Goal: Use online tool/utility: Utilize a website feature to perform a specific function

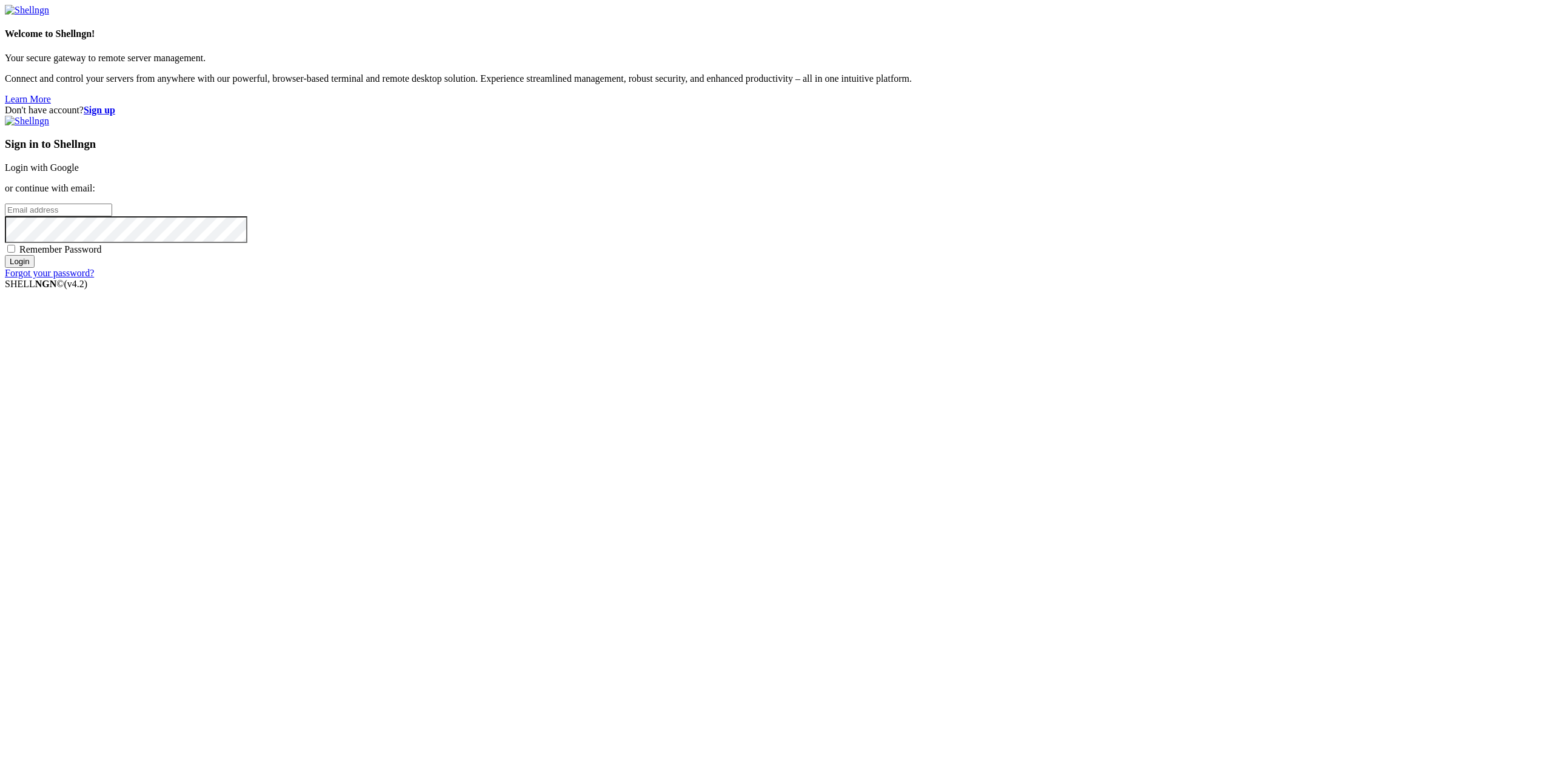
type input "gcoindreau@yahoo.com"
click at [34, 268] on input "Login" at bounding box center [20, 262] width 30 height 12
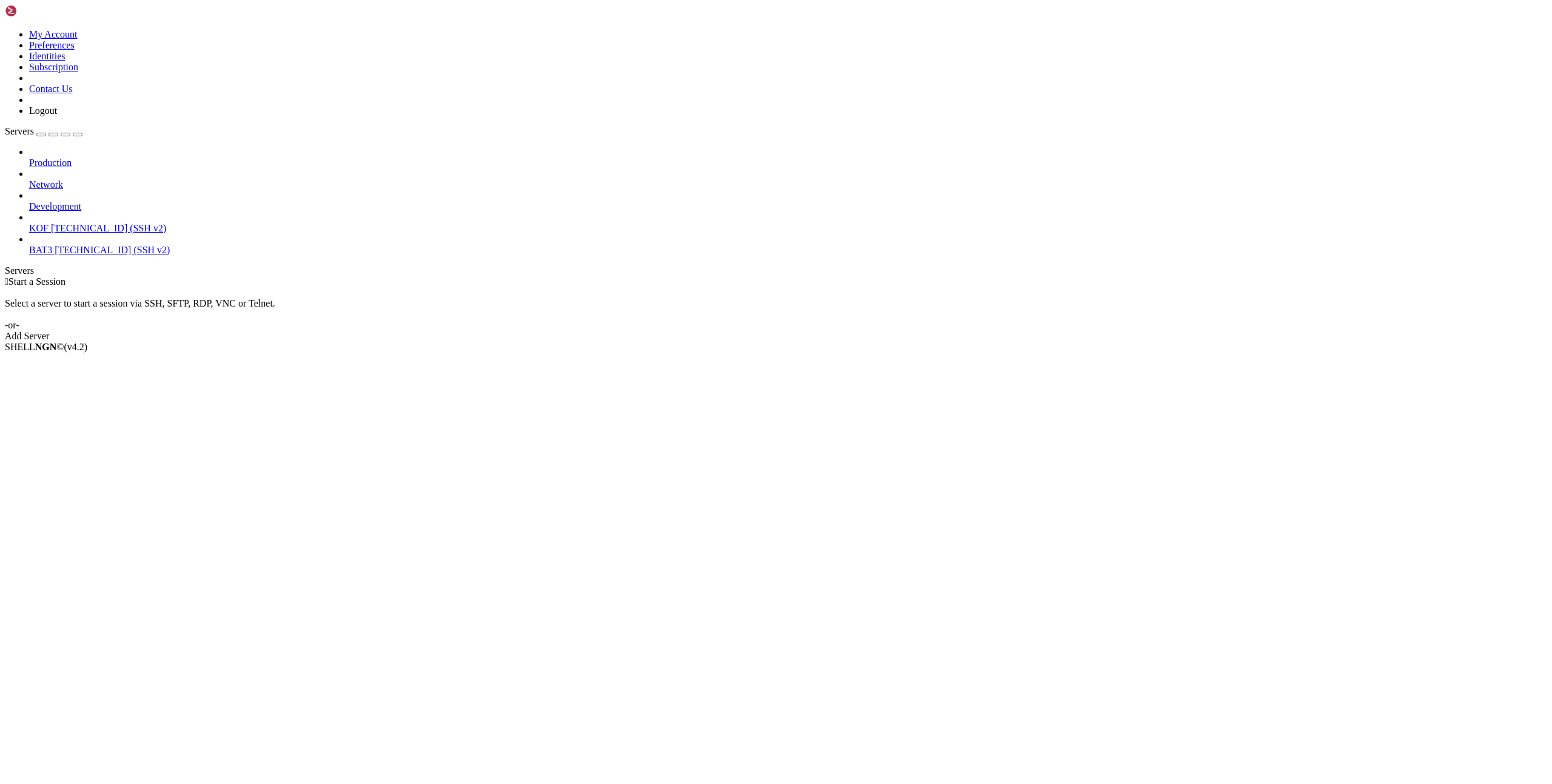
click at [76, 223] on span "[TECHNICAL_ID] (SSH v2)" at bounding box center [109, 228] width 115 height 11
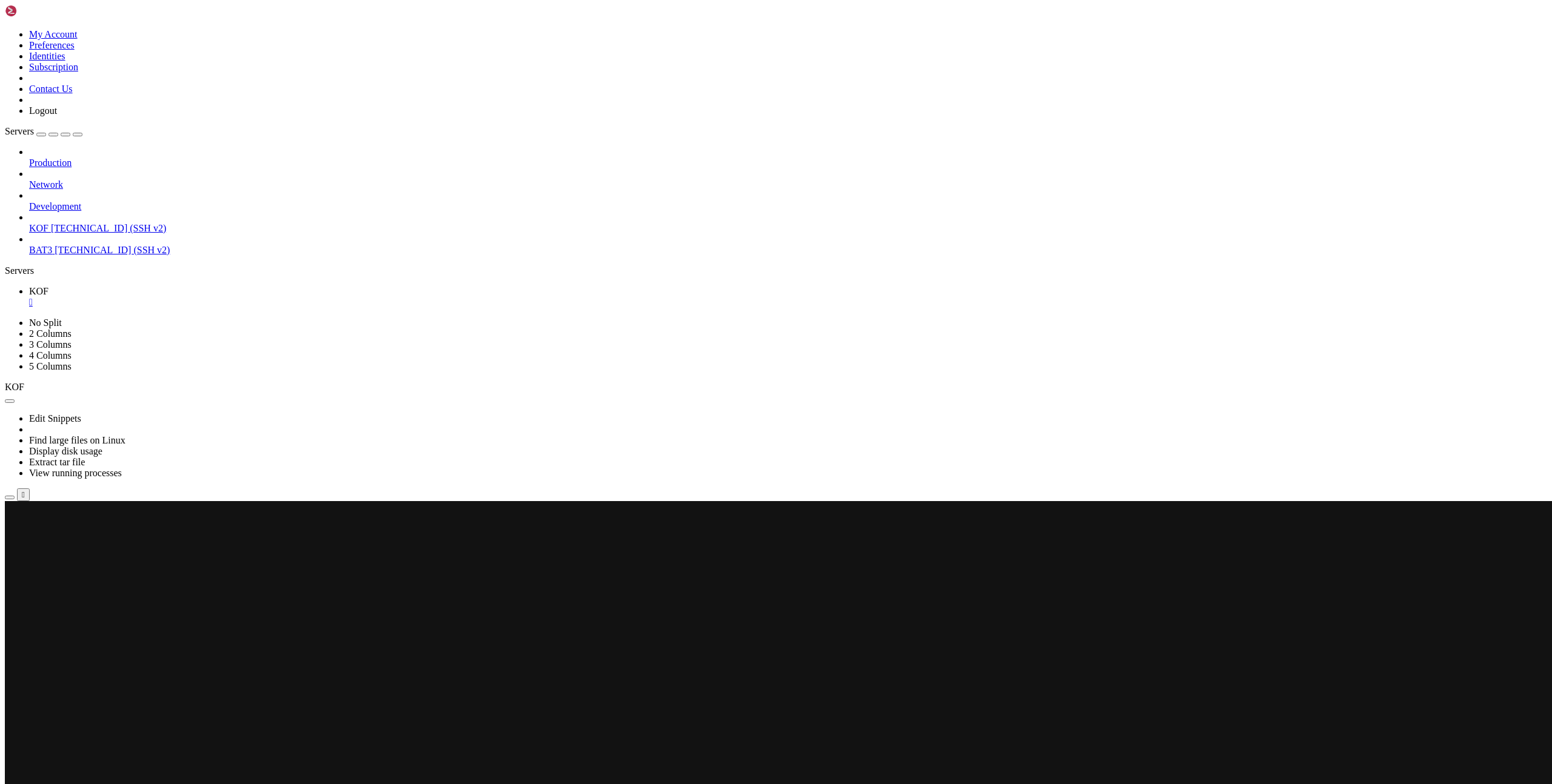
scroll to position [161, 0]
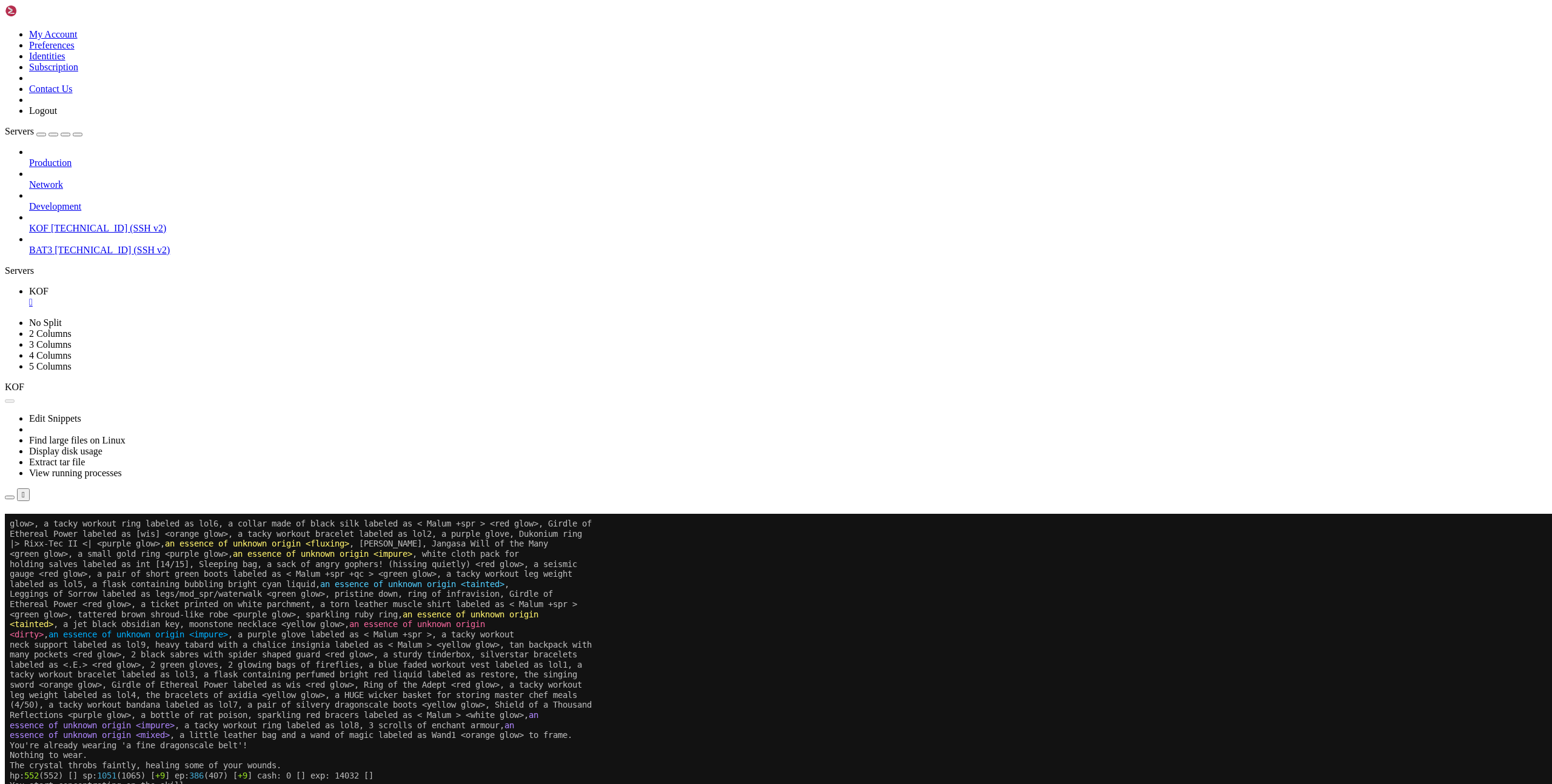
click at [53, 525] on button "Reconnect" at bounding box center [29, 531] width 49 height 12
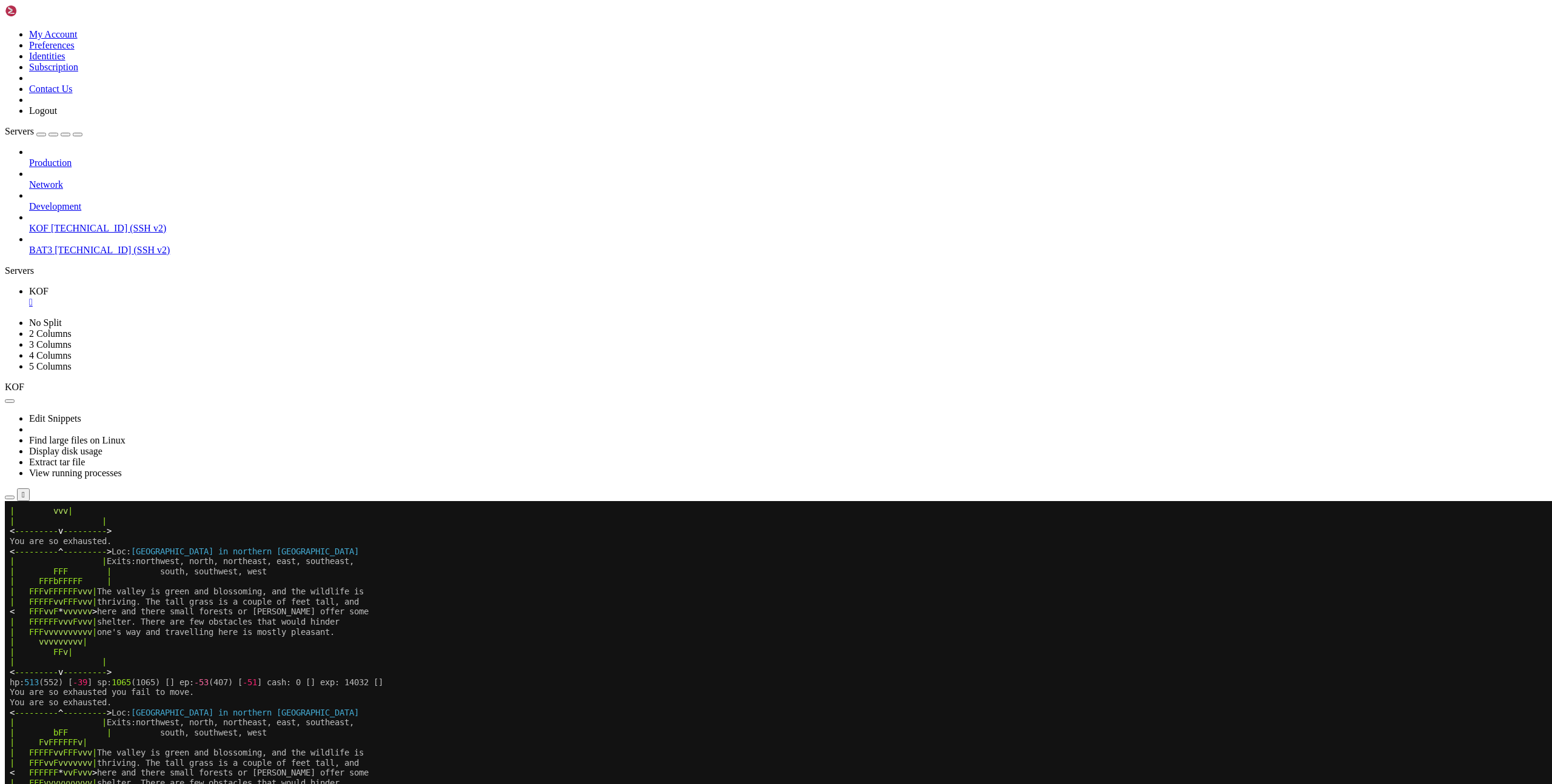
click at [747, 709] on x-row "< --------- ^ --------- > Loc: Green Valley in northern Desolathya" at bounding box center [704, 713] width 1388 height 11
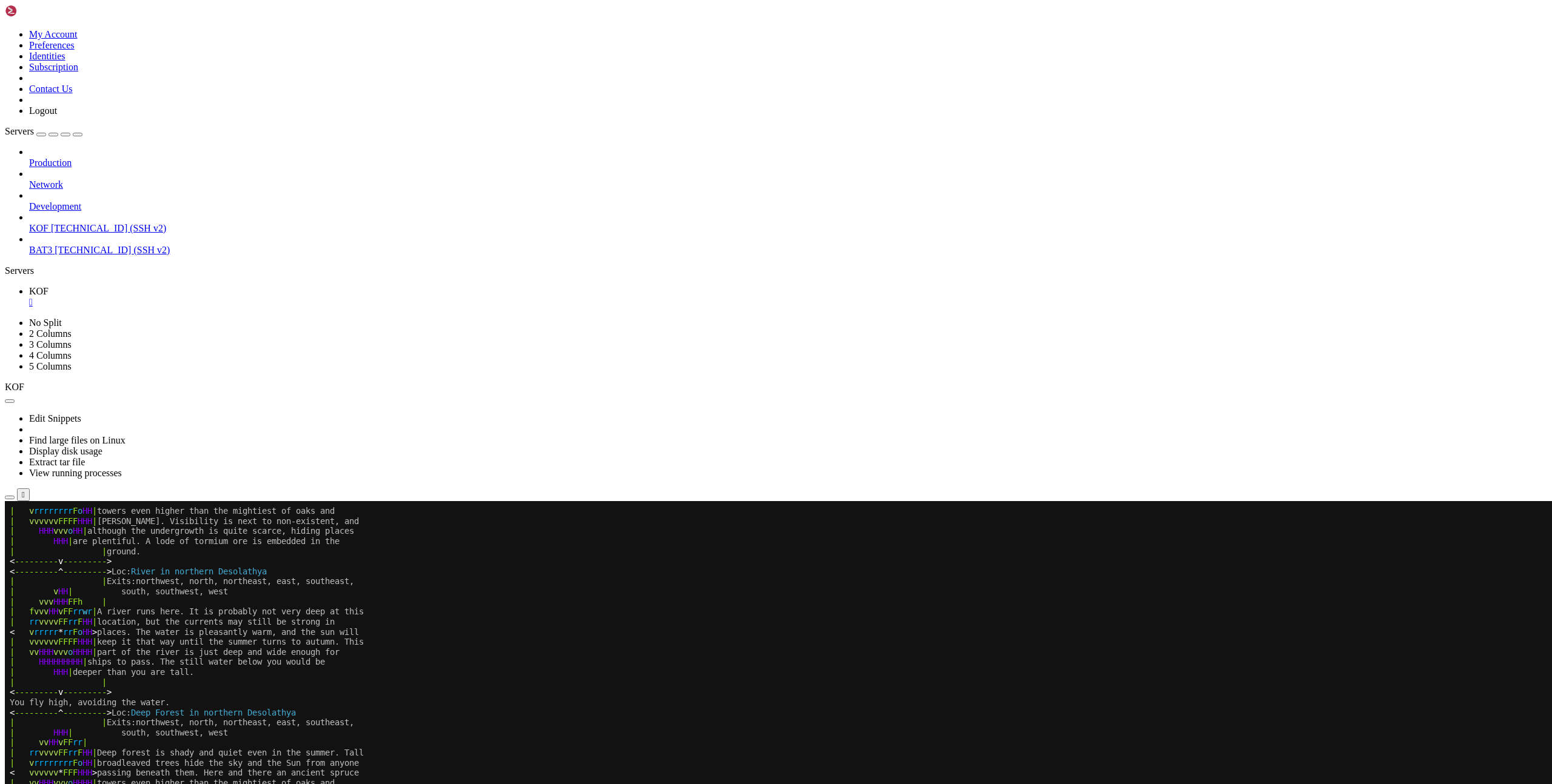
scroll to position [159, 0]
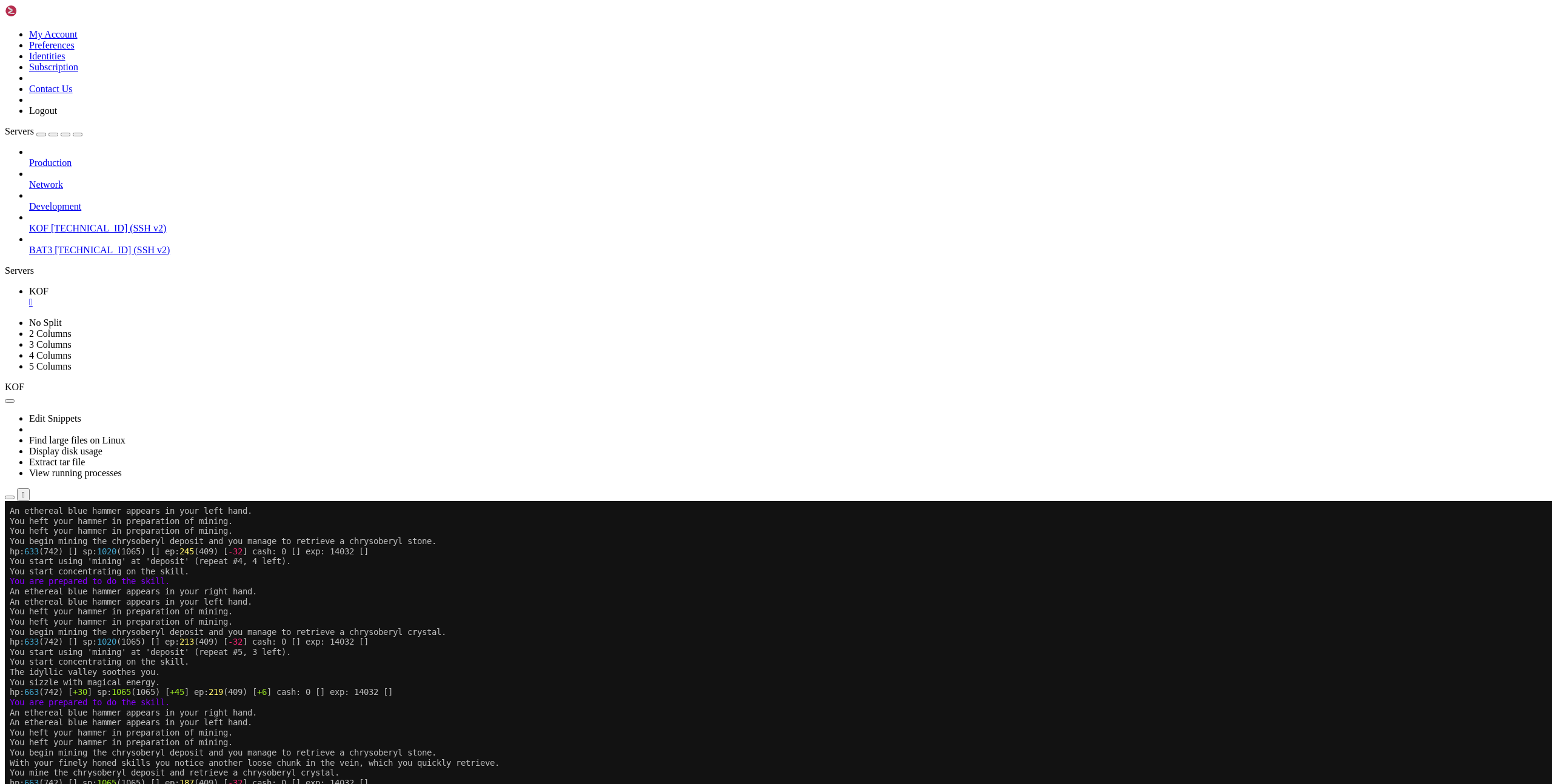
click at [706, 634] on x-row "You begin mining the chrysoberyl deposit and you manage to retrieve a chrysober…" at bounding box center [704, 632] width 1388 height 11
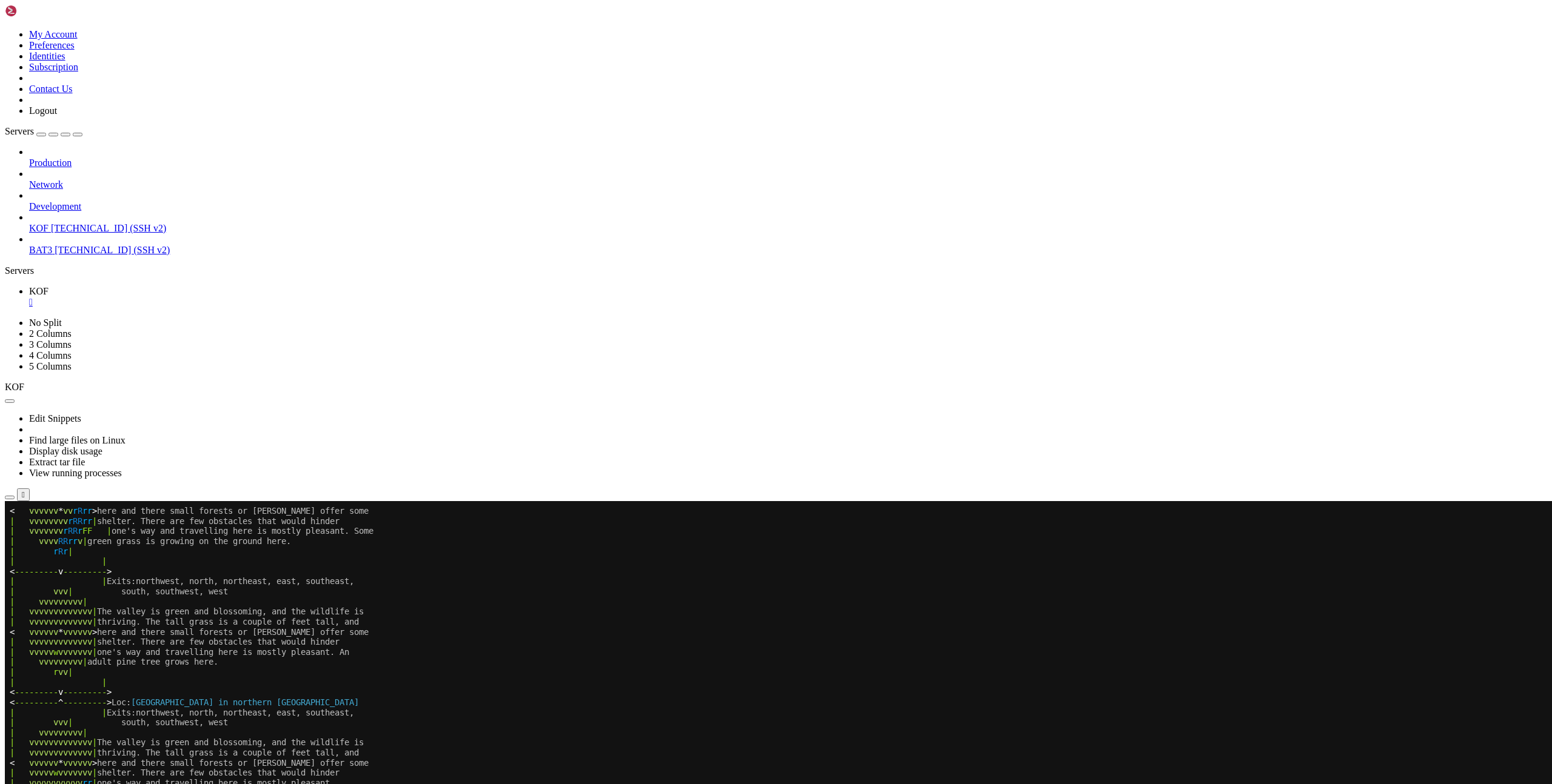
scroll to position [202, 0]
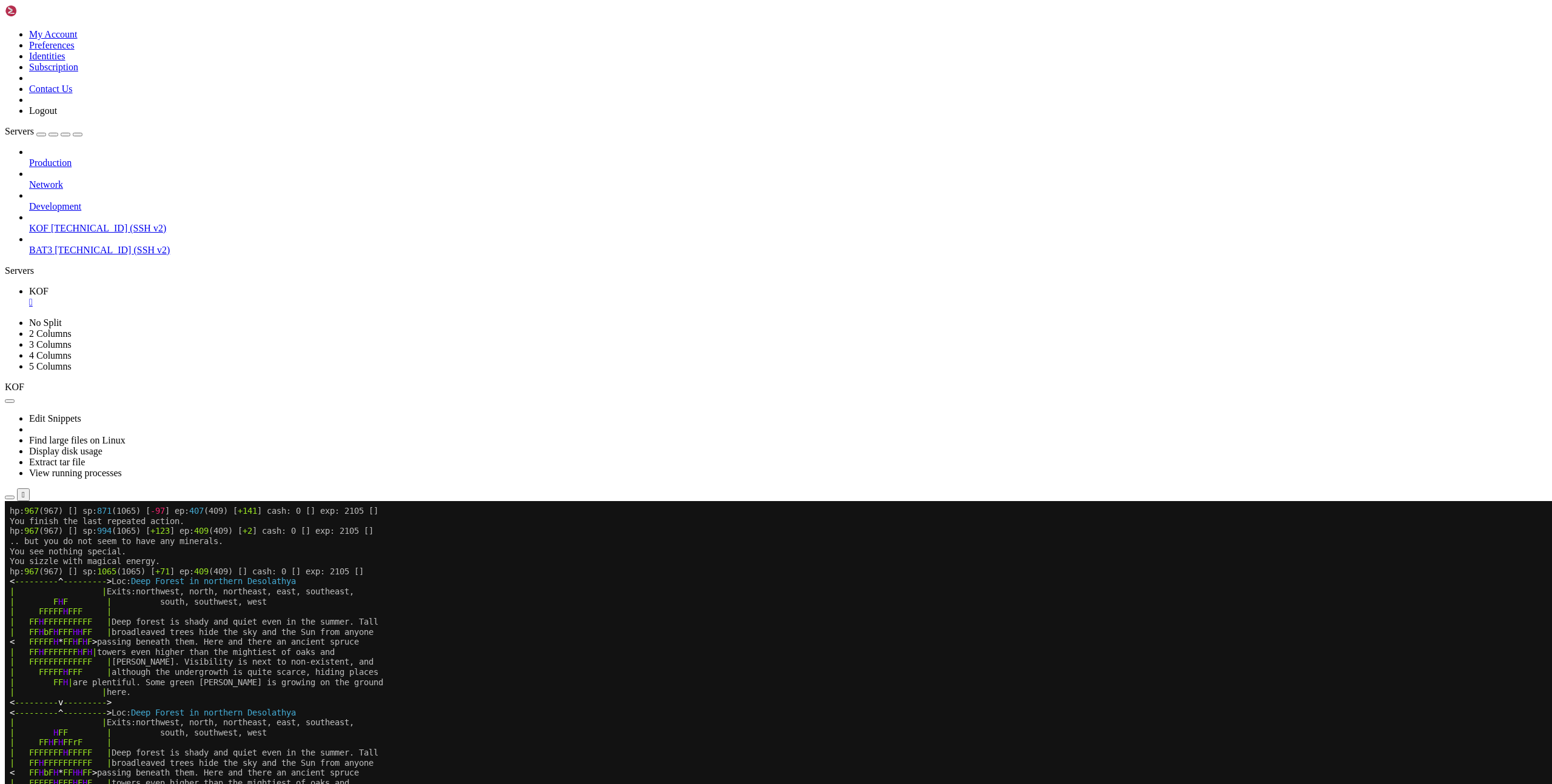
scroll to position [302, 0]
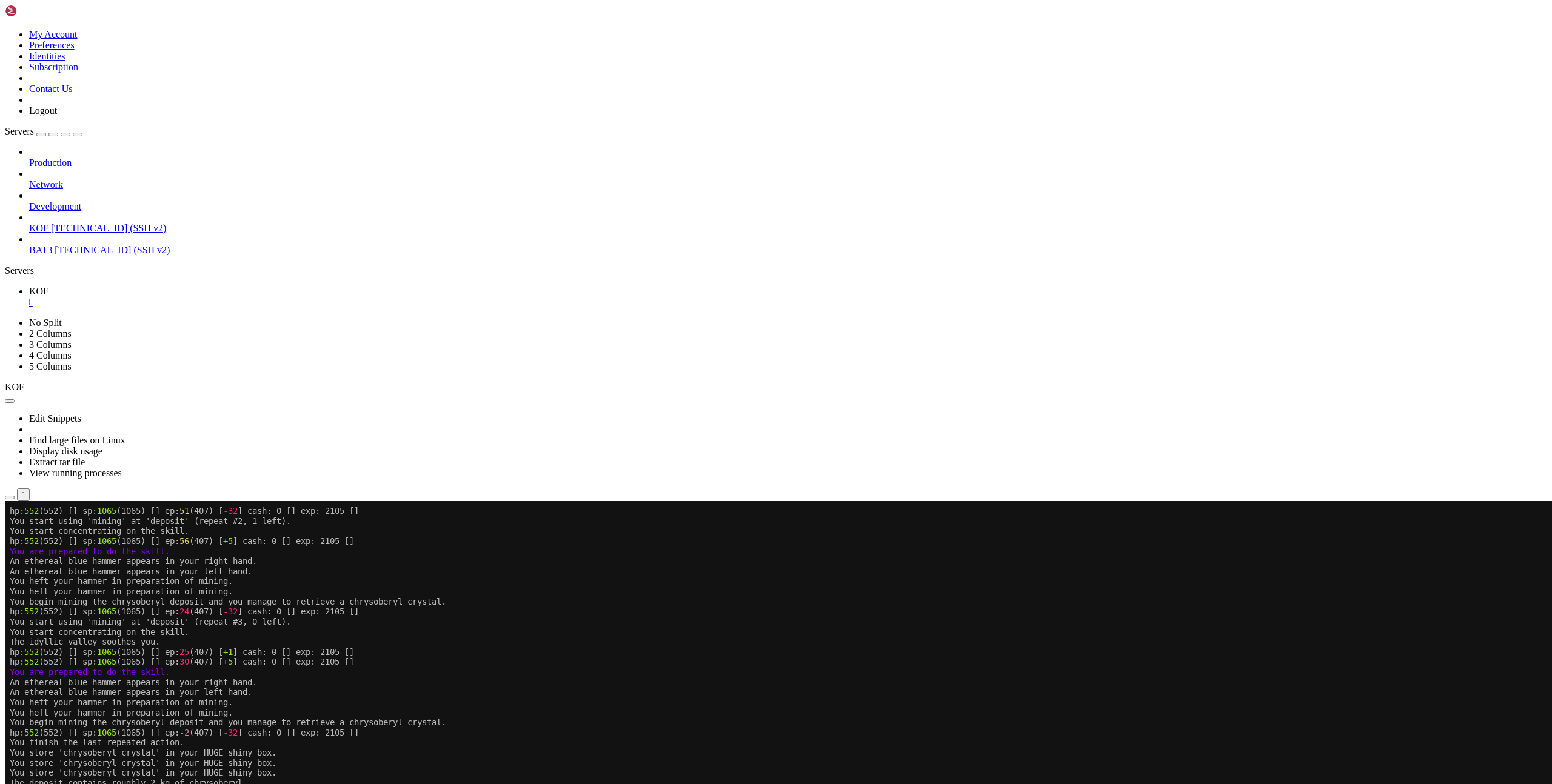
scroll to position [302, 0]
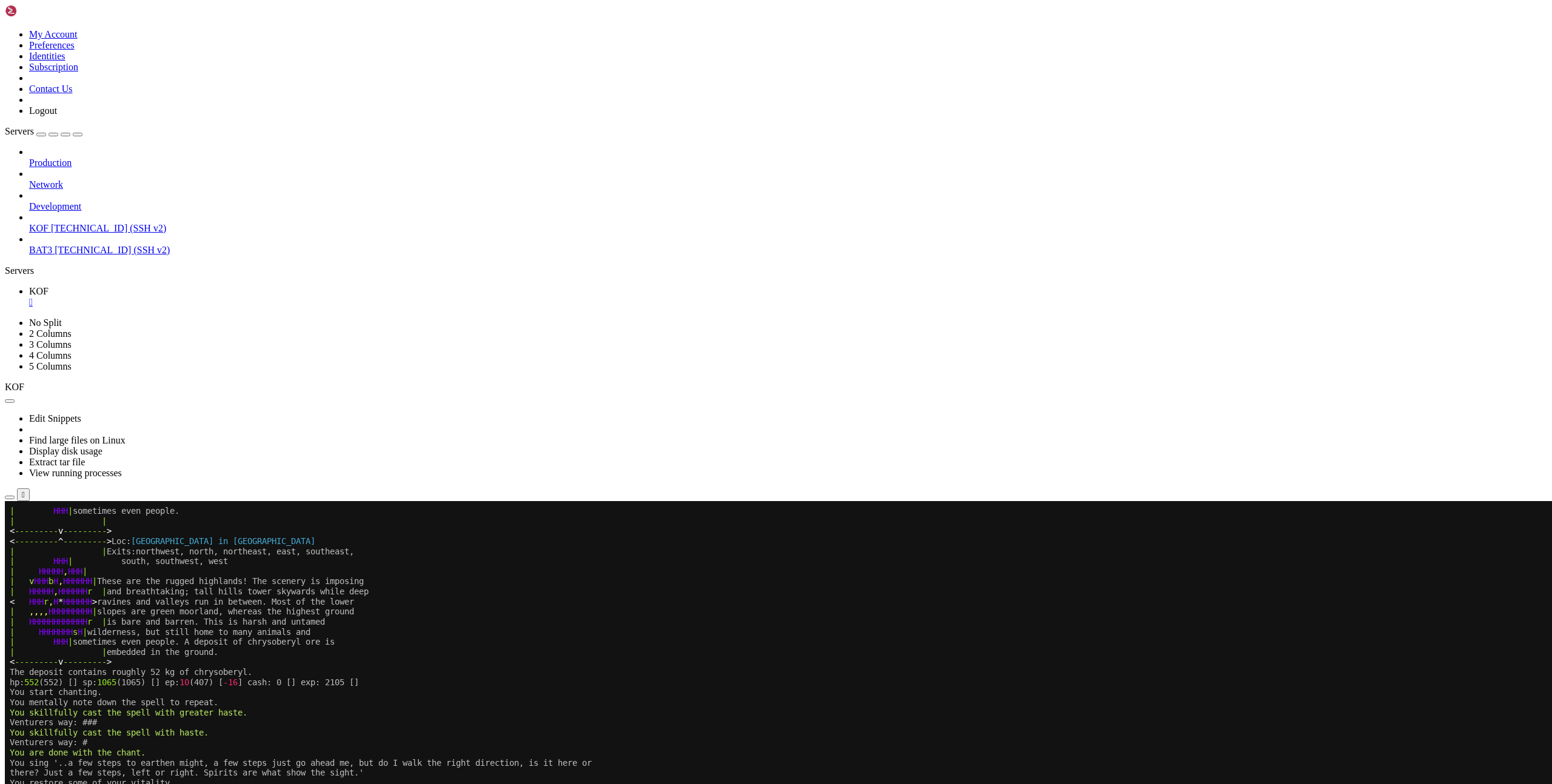
click at [1031, 620] on x-row "| HHHHHHHHHHHH r | is bare and barren. This is harsh and untamed" at bounding box center [704, 622] width 1388 height 11
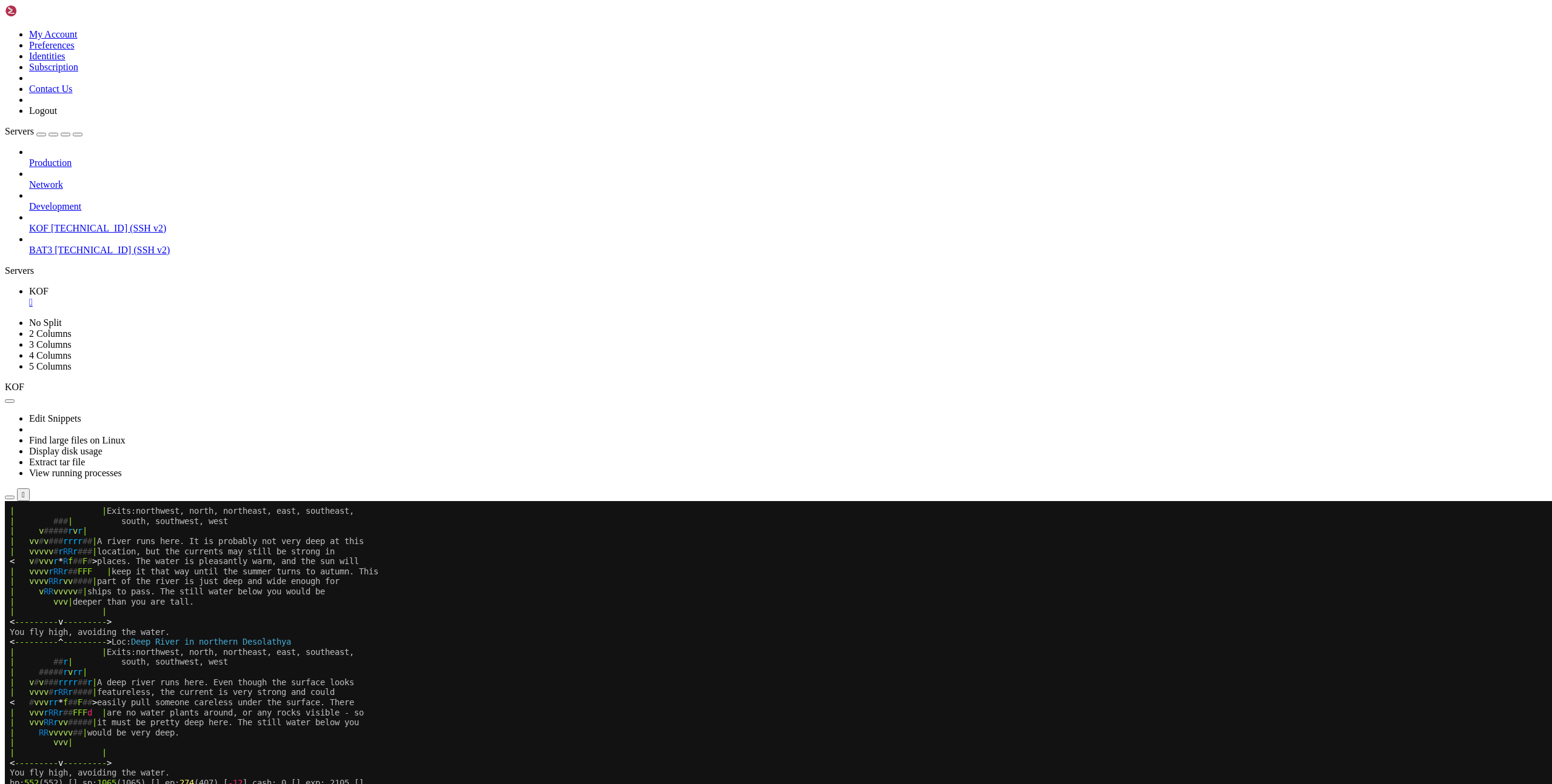
scroll to position [363, 0]
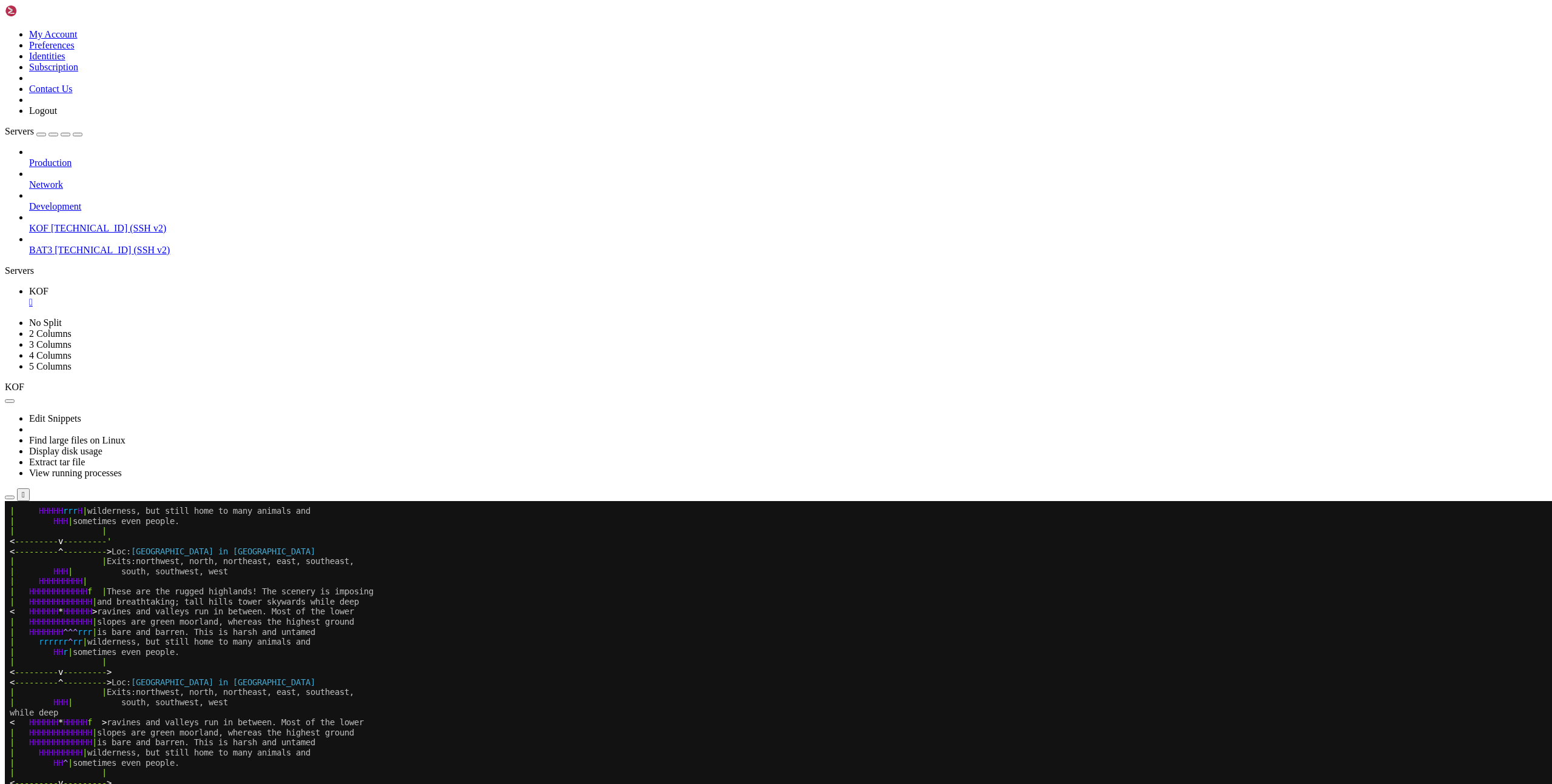
scroll to position [453, 0]
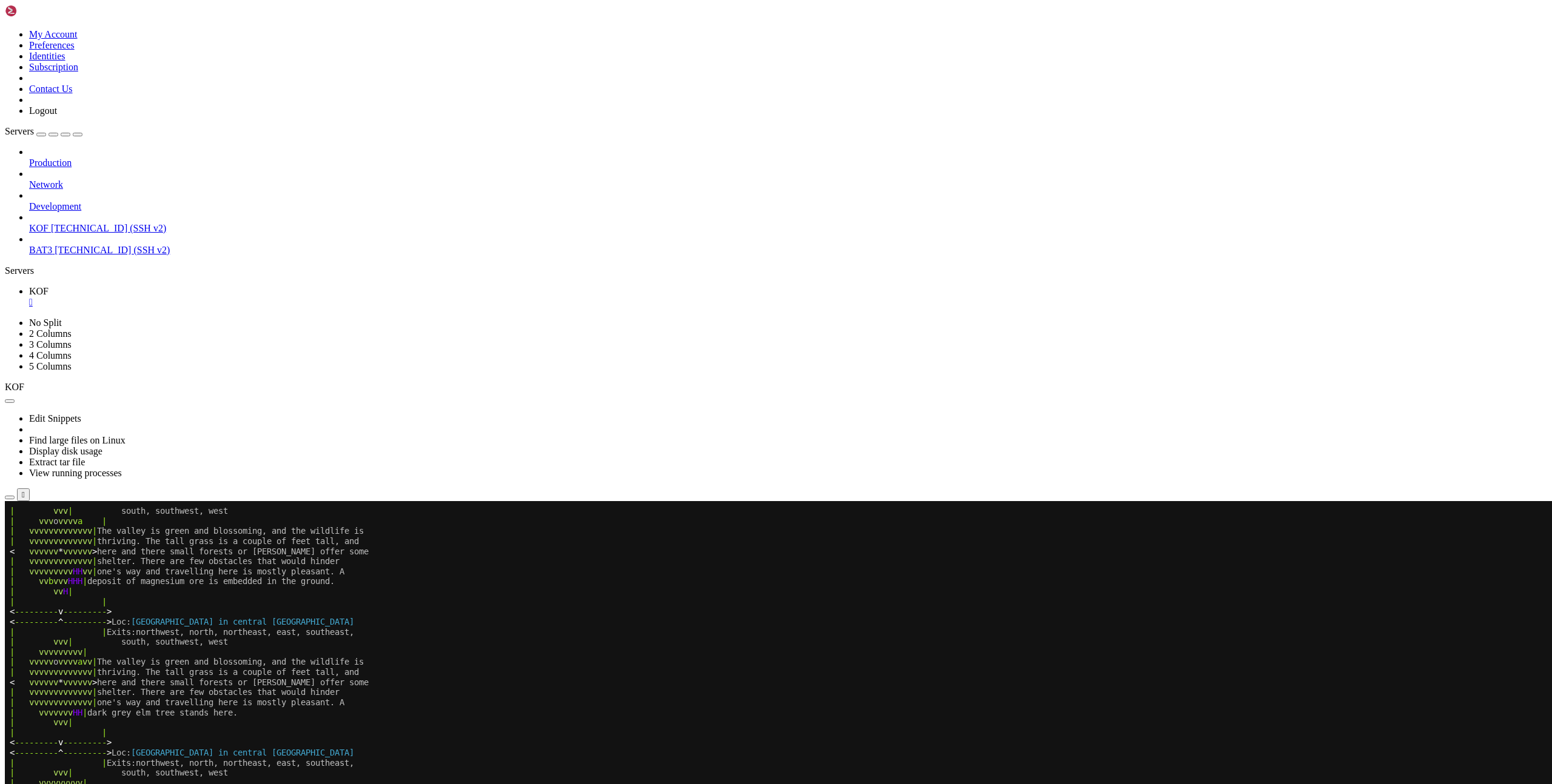
scroll to position [453, 0]
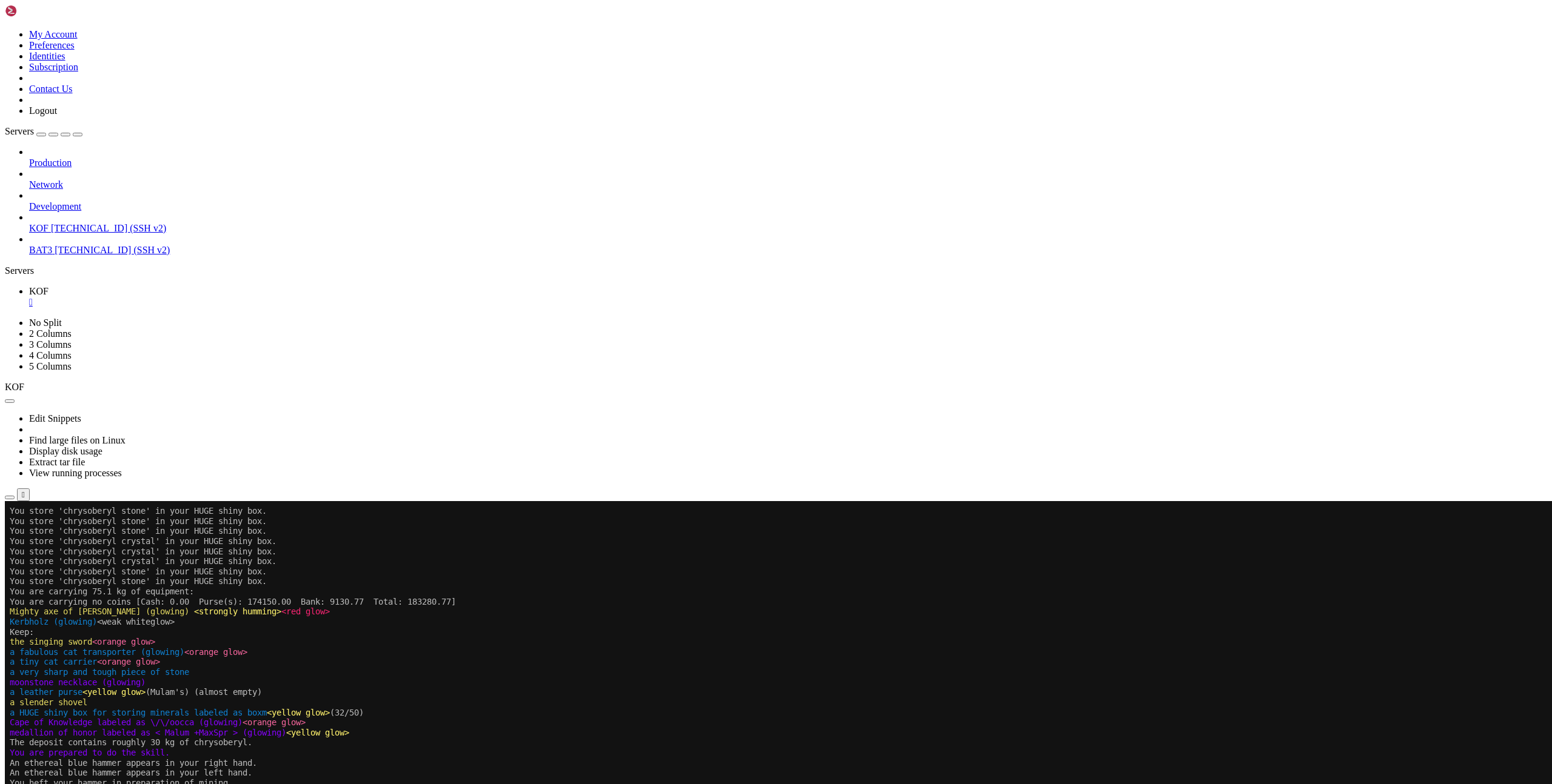
click at [989, 657] on x-row "a tiny cat carrier <orange glow>" at bounding box center [704, 662] width 1388 height 11
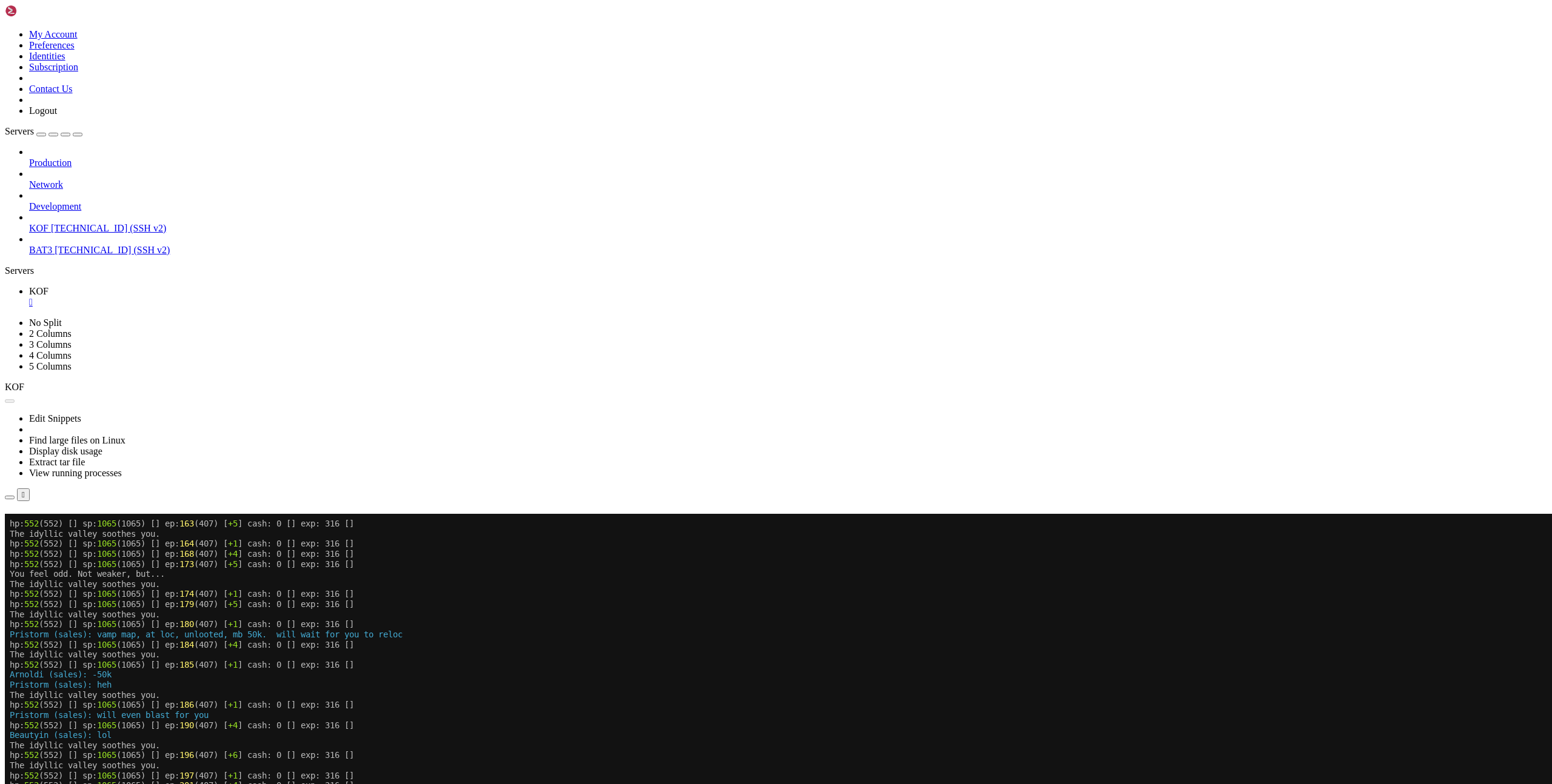
click at [53, 525] on button "Reconnect" at bounding box center [29, 531] width 49 height 12
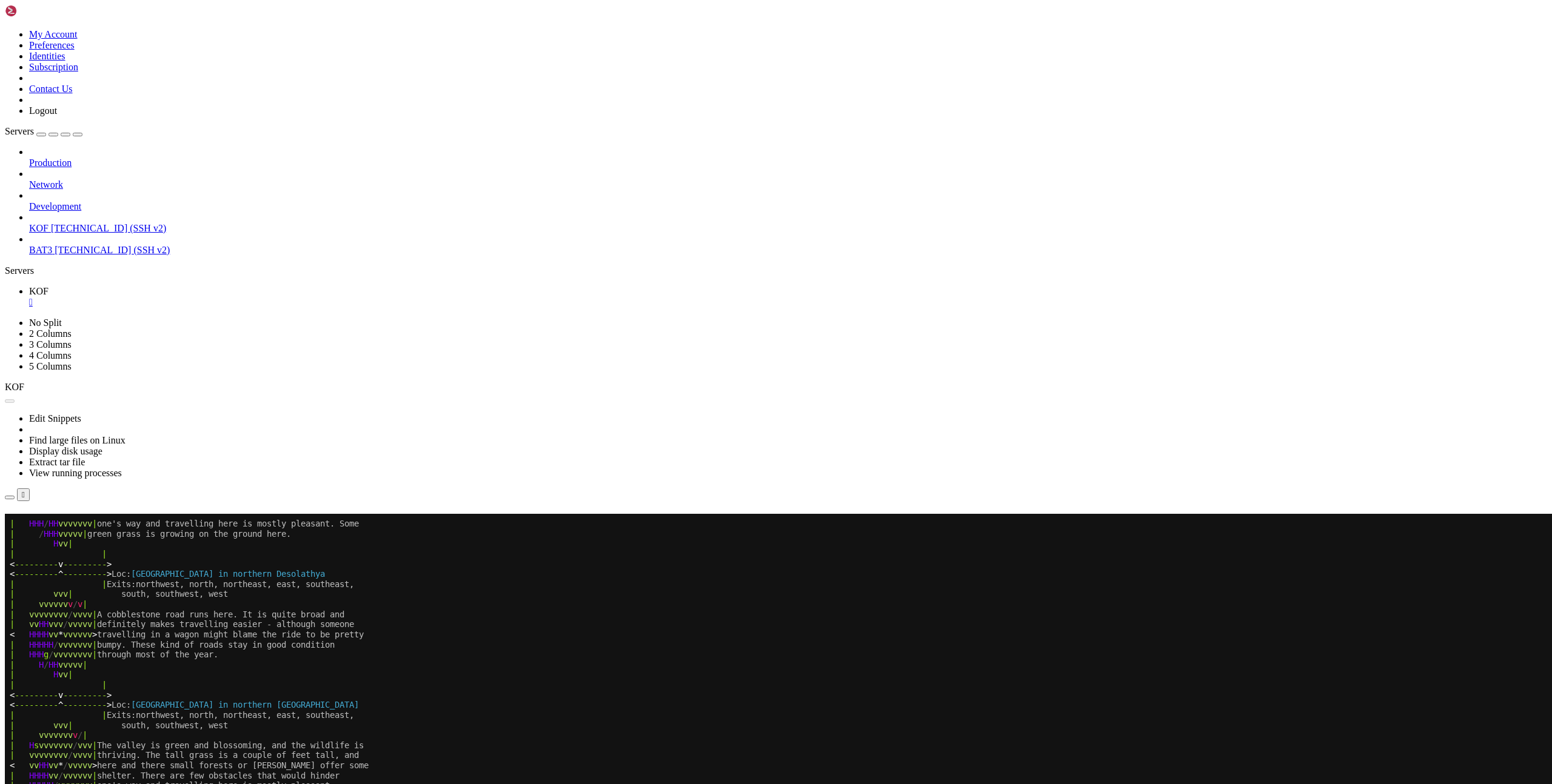
click at [53, 525] on button "Reconnect" at bounding box center [29, 531] width 49 height 12
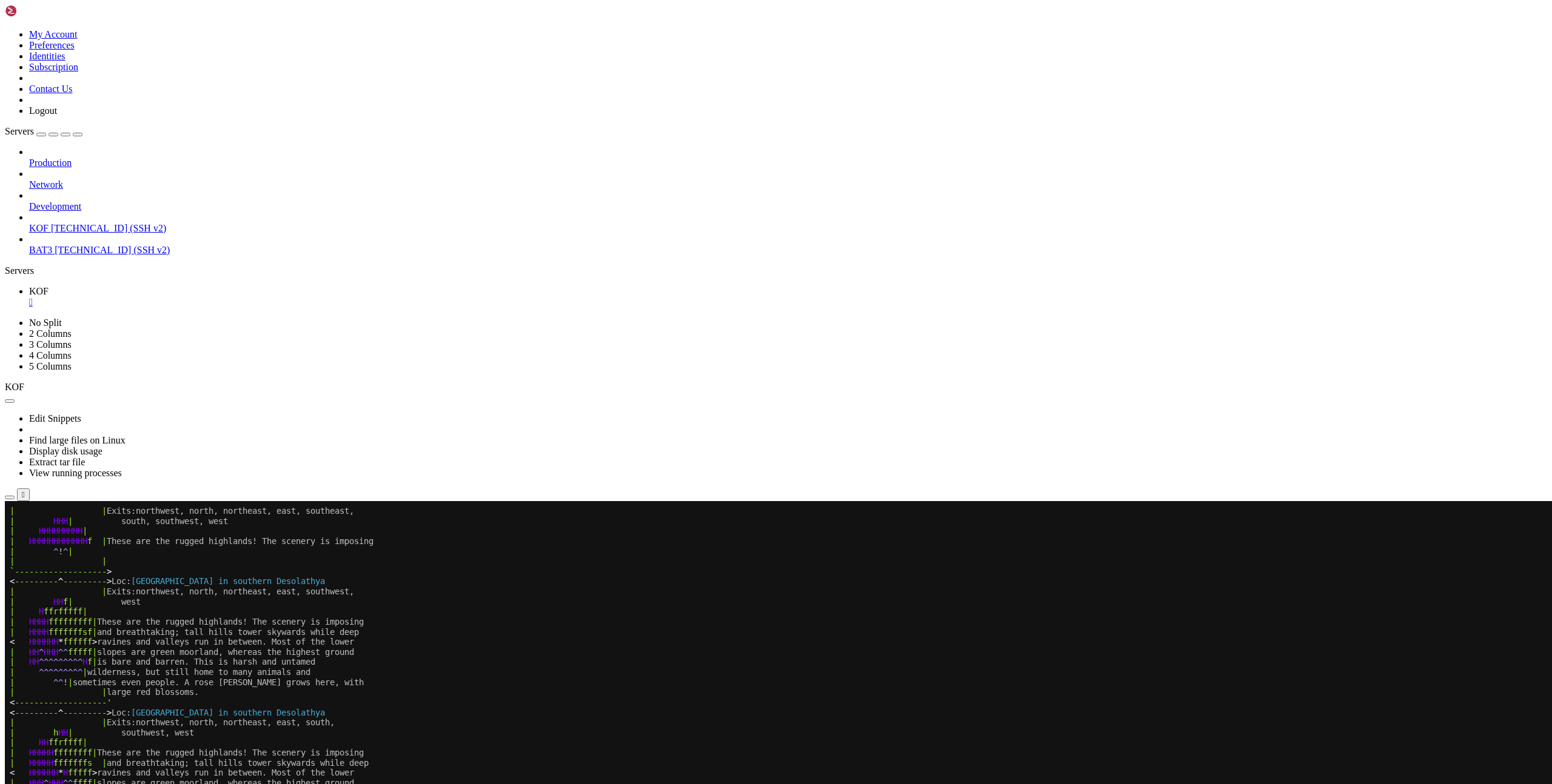
scroll to position [453, 0]
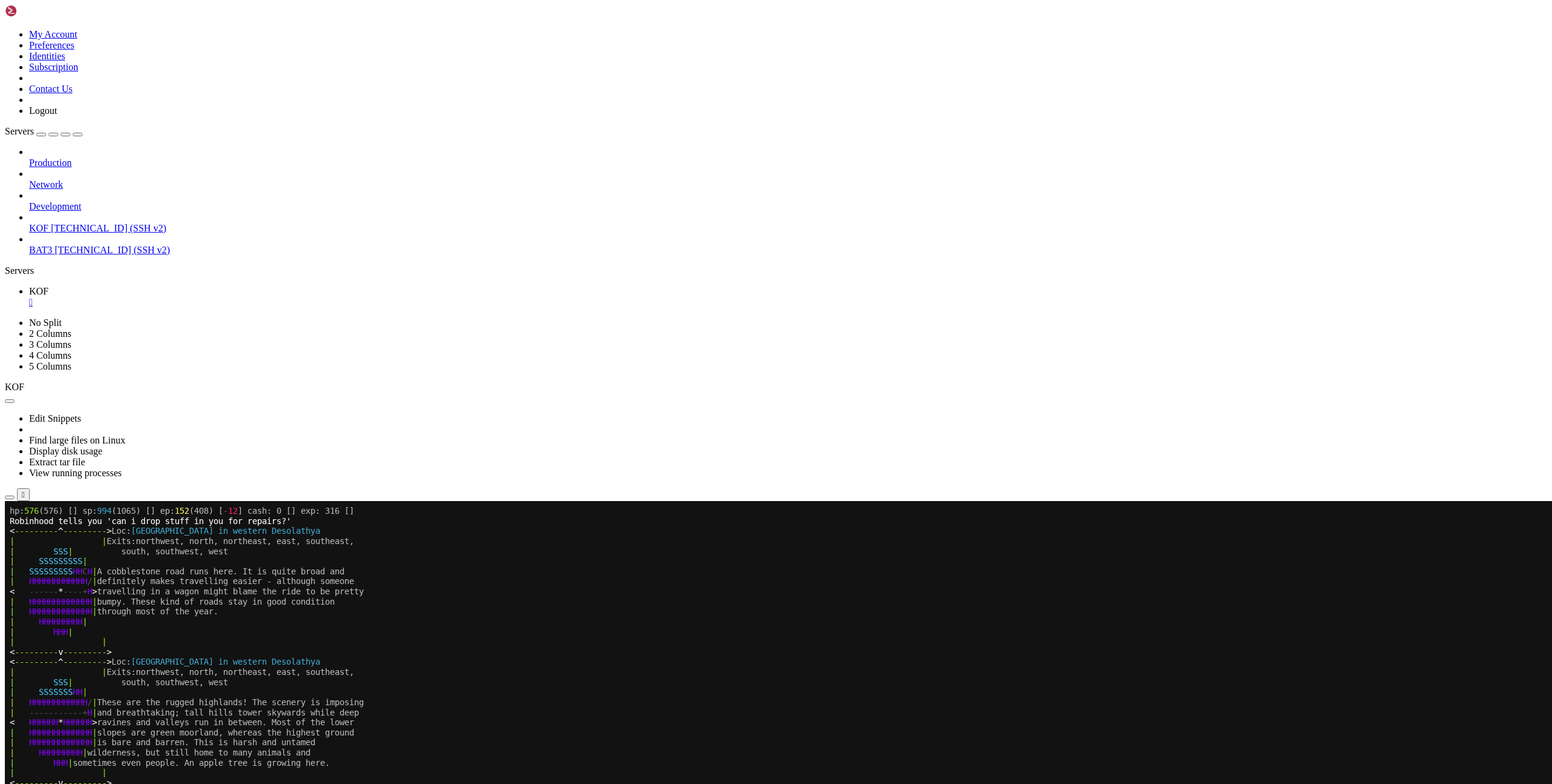
scroll to position [453, 0]
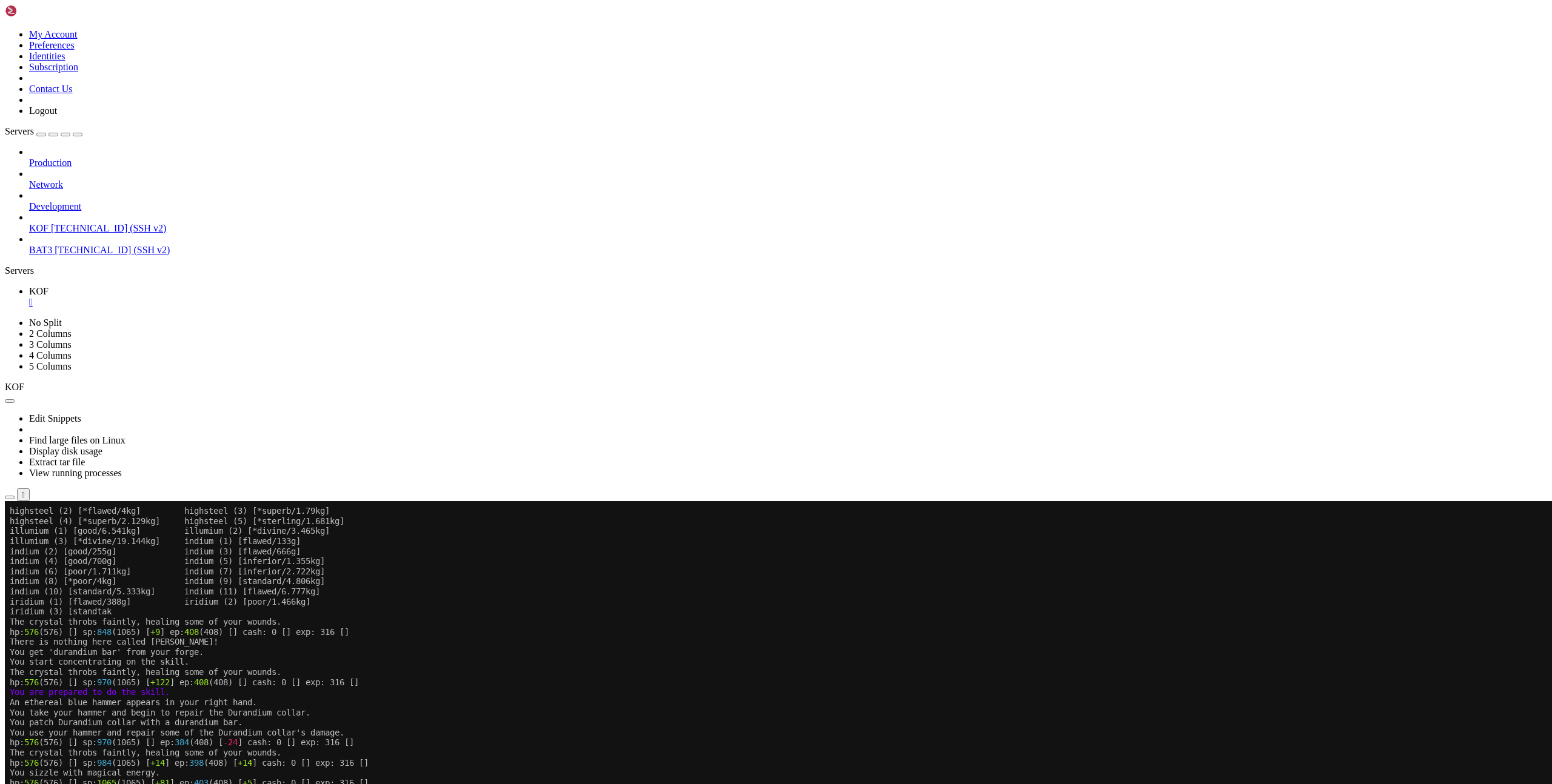
scroll to position [453, 0]
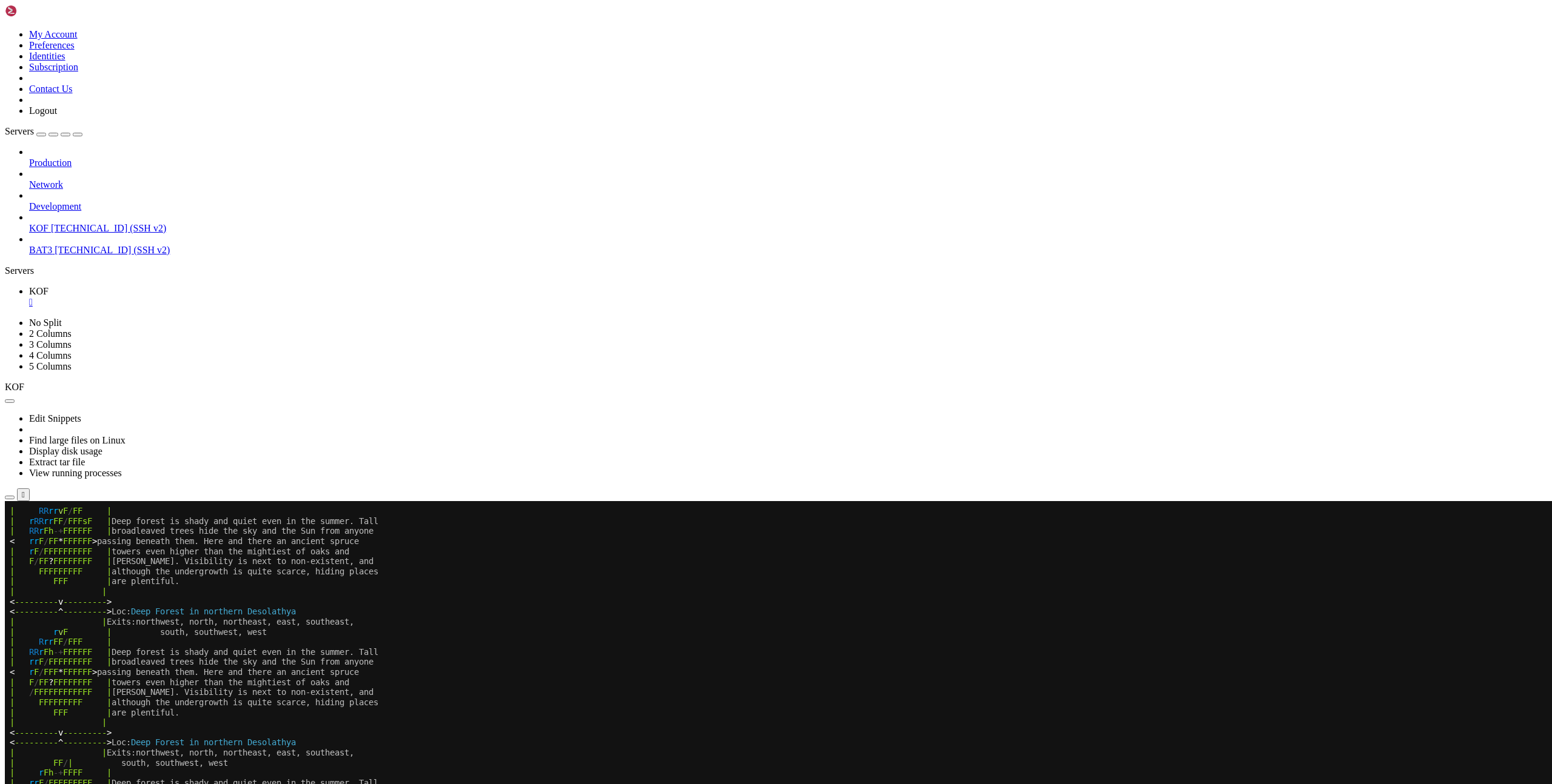
scroll to position [534, 0]
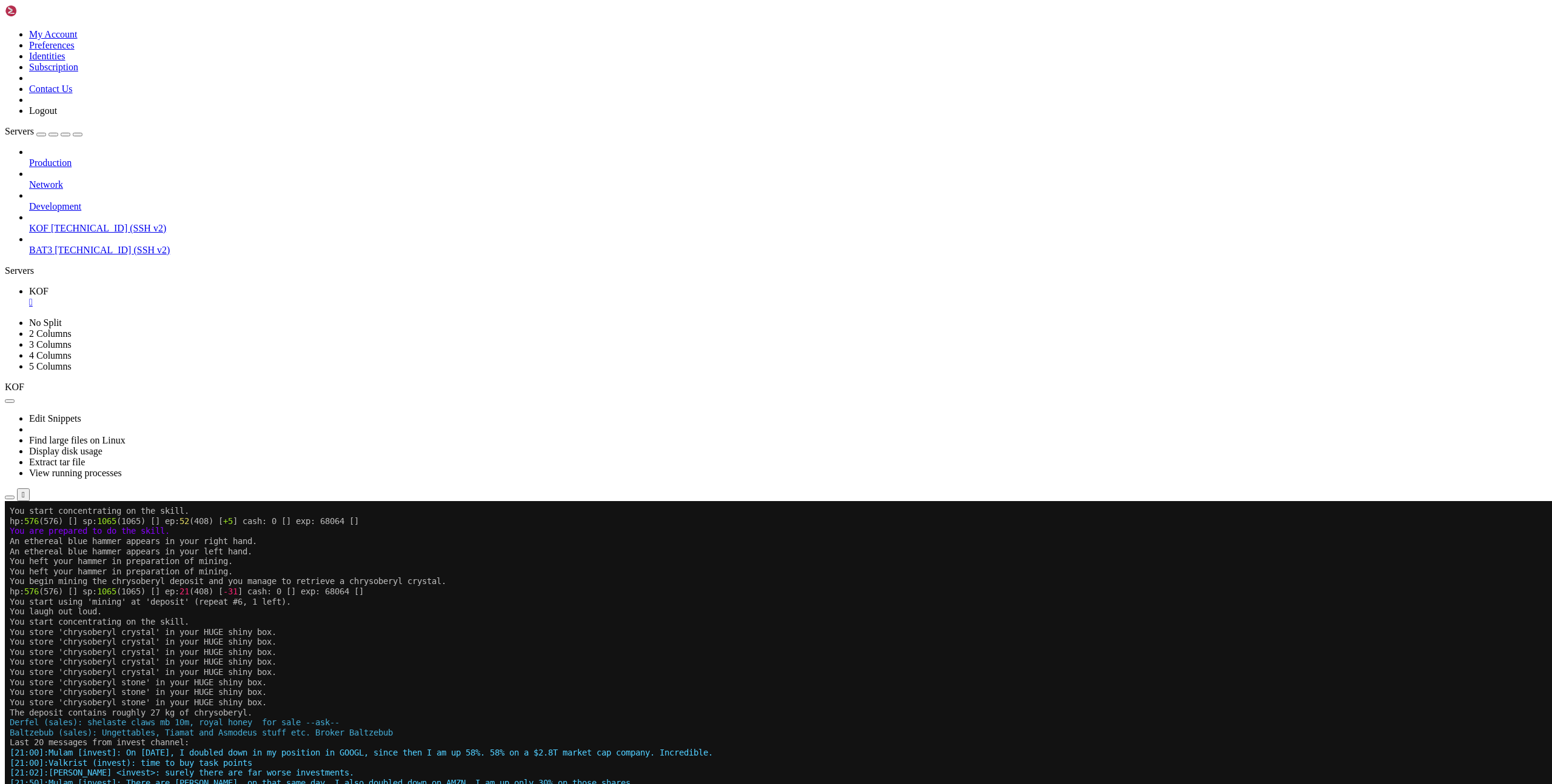
scroll to position [534, 0]
